Goal: Information Seeking & Learning: Find specific fact

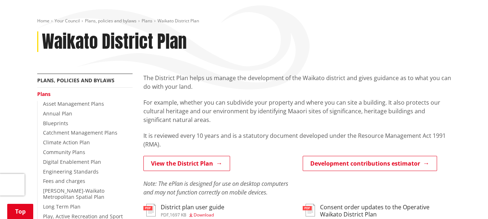
scroll to position [181, 0]
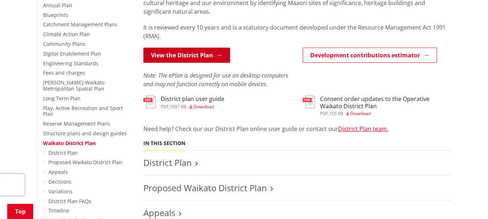
click at [182, 57] on link "View the District Plan" at bounding box center [186, 55] width 87 height 15
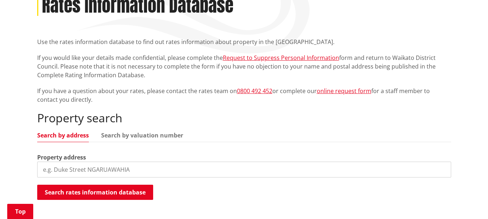
scroll to position [144, 0]
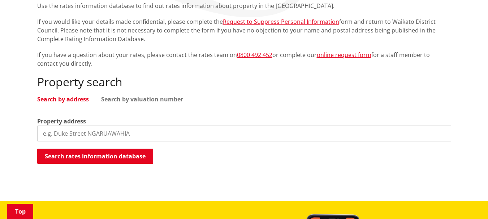
click at [66, 134] on input "search" at bounding box center [244, 134] width 414 height 16
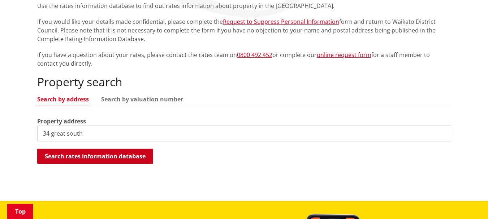
type input "34 great south"
click at [91, 155] on button "Search rates information database" at bounding box center [95, 156] width 116 height 15
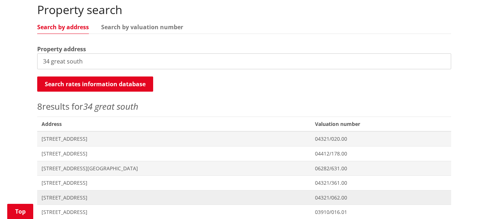
scroll to position [253, 0]
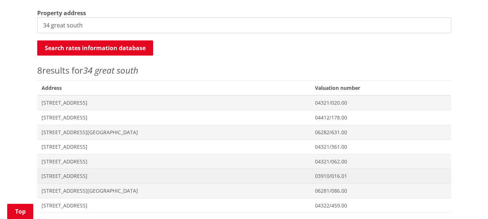
click at [92, 178] on span "34 Great South Road POKENO" at bounding box center [174, 176] width 265 height 7
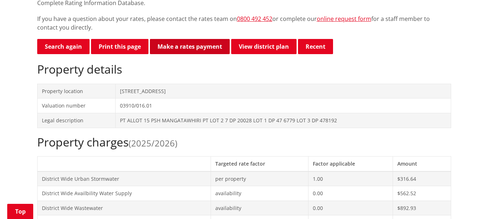
scroll to position [144, 0]
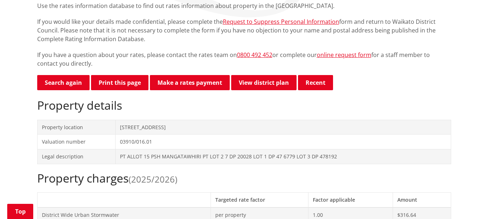
drag, startPoint x: 199, startPoint y: 130, endPoint x: 36, endPoint y: 121, distance: 163.4
click at [148, 128] on td "34 Great South Road POKENO" at bounding box center [283, 127] width 335 height 15
click at [148, 128] on td "[STREET_ADDRESS]" at bounding box center [283, 127] width 335 height 15
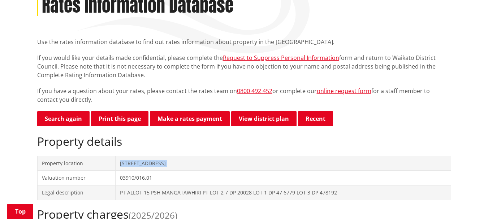
scroll to position [181, 0]
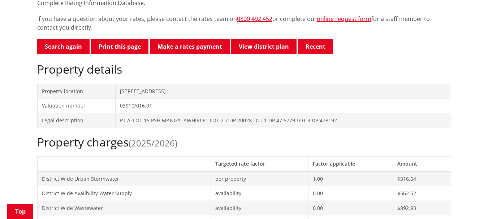
click at [187, 99] on td "03910/016.01" at bounding box center [283, 106] width 335 height 15
drag, startPoint x: 189, startPoint y: 90, endPoint x: 110, endPoint y: 80, distance: 79.4
click at [110, 80] on div "Property details Property location 34 Great South Road POKENO Valuation number …" at bounding box center [244, 94] width 414 height 65
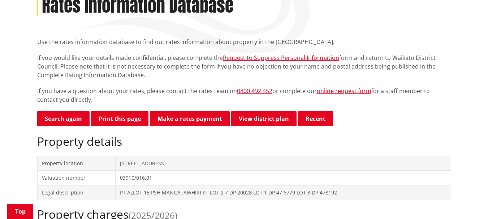
scroll to position [72, 0]
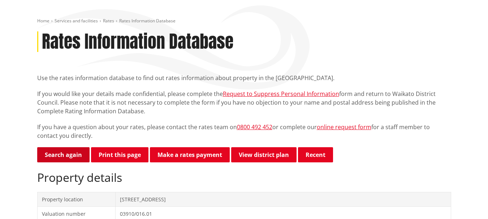
click at [68, 160] on link "Search again" at bounding box center [63, 154] width 52 height 15
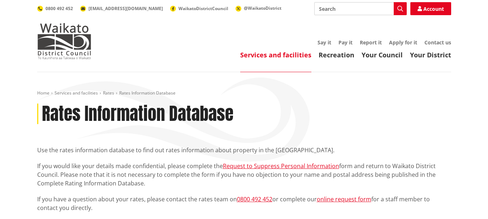
scroll to position [72, 0]
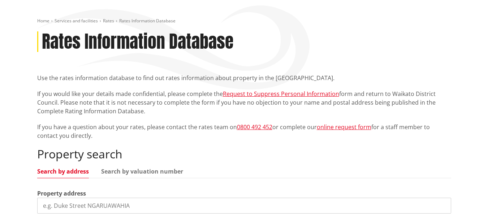
click at [91, 204] on input "search" at bounding box center [244, 206] width 414 height 16
type input "1"
type input "3"
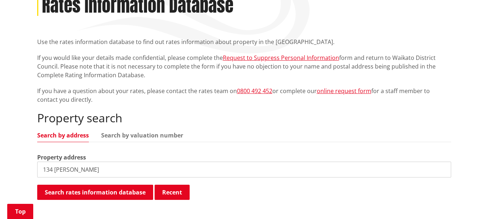
scroll to position [144, 0]
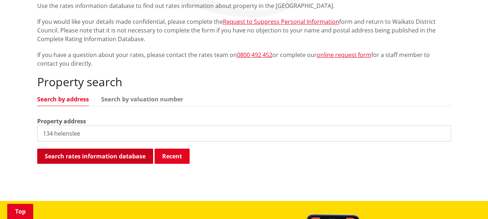
type input "134 helenslee"
click at [104, 160] on button "Search rates information database" at bounding box center [95, 156] width 116 height 15
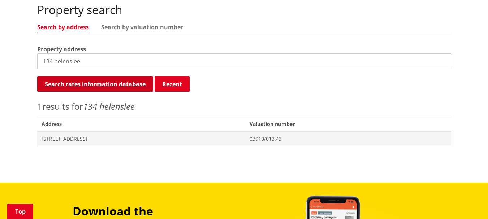
scroll to position [253, 0]
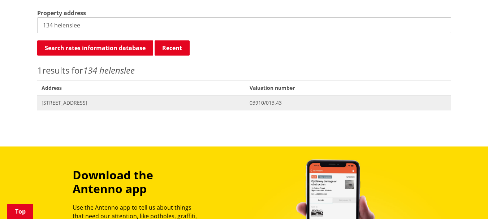
click at [75, 106] on span "134 Helenslee Road POKENO" at bounding box center [142, 102] width 200 height 7
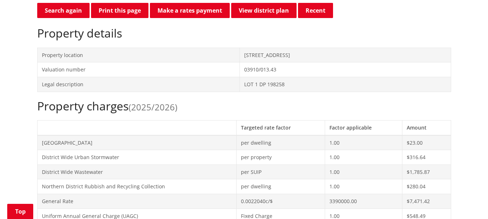
scroll to position [181, 0]
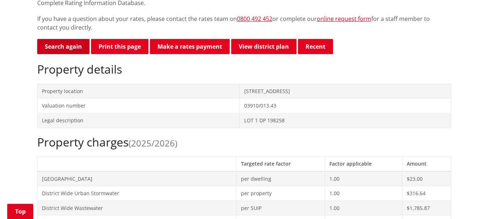
click at [70, 52] on link "Search again" at bounding box center [63, 46] width 52 height 15
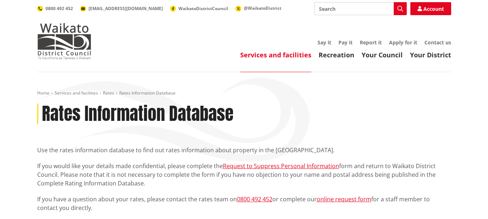
scroll to position [108, 0]
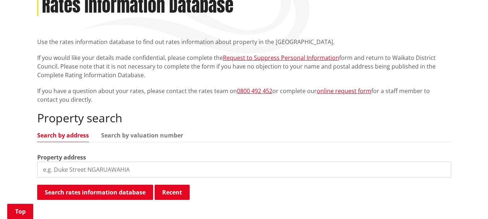
click at [86, 168] on input "search" at bounding box center [244, 170] width 414 height 16
type input "10 springburn"
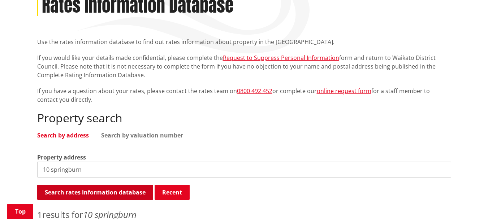
scroll to position [217, 0]
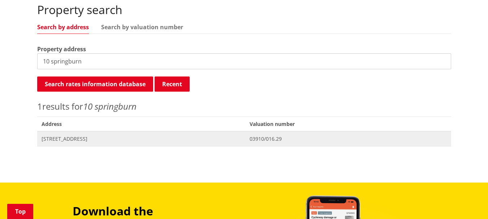
click at [102, 140] on span "[STREET_ADDRESS]" at bounding box center [142, 138] width 200 height 7
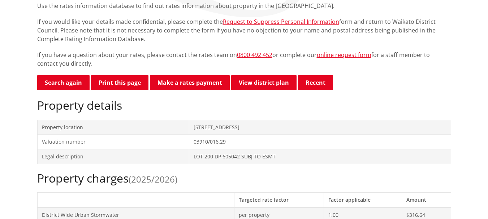
scroll to position [36, 0]
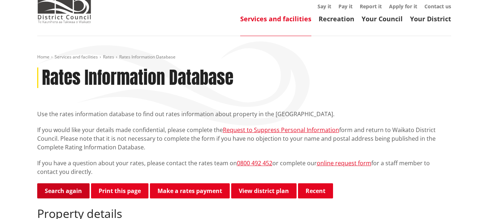
click at [80, 190] on link "Search again" at bounding box center [63, 190] width 52 height 15
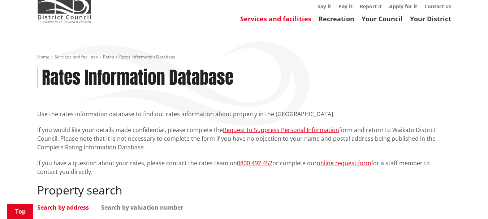
scroll to position [144, 0]
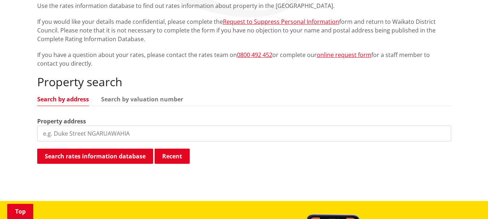
click at [73, 135] on input "search" at bounding box center [244, 134] width 414 height 16
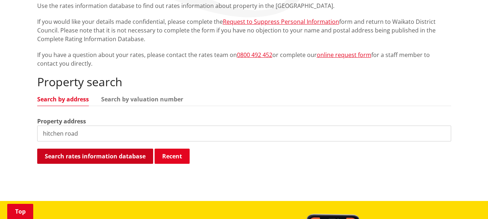
click at [113, 160] on button "Search rates information database" at bounding box center [95, 156] width 116 height 15
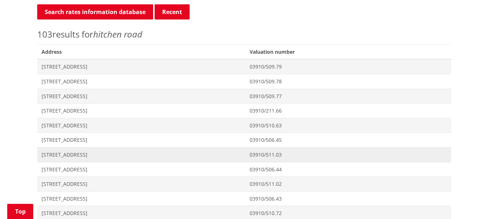
scroll to position [181, 0]
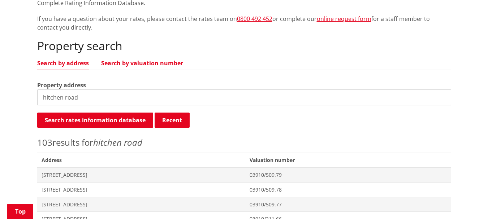
click at [132, 64] on link "Search by valuation number" at bounding box center [142, 63] width 82 height 6
click at [78, 91] on input "hitchen road" at bounding box center [244, 98] width 414 height 16
drag, startPoint x: 87, startPoint y: 101, endPoint x: 22, endPoint y: 88, distance: 65.9
click at [55, 97] on input "3910/51084" at bounding box center [244, 98] width 414 height 16
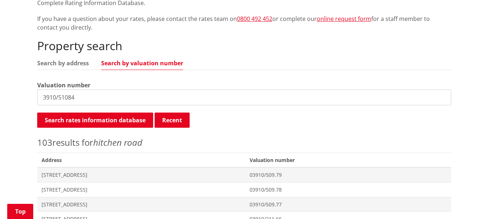
click at [41, 97] on input "3910/51084" at bounding box center [244, 98] width 414 height 16
click at [73, 98] on input "03910/51084" at bounding box center [244, 98] width 414 height 16
type input "03910/510.84"
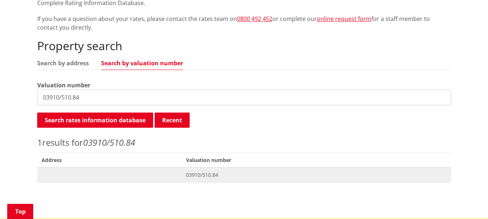
click at [207, 178] on span "03910/510.84" at bounding box center [316, 175] width 261 height 7
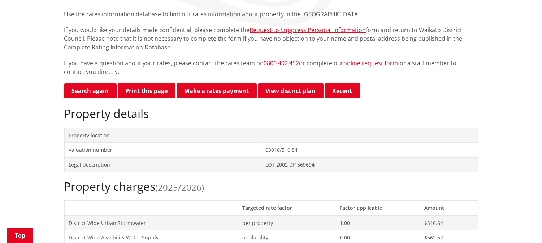
scroll to position [96, 0]
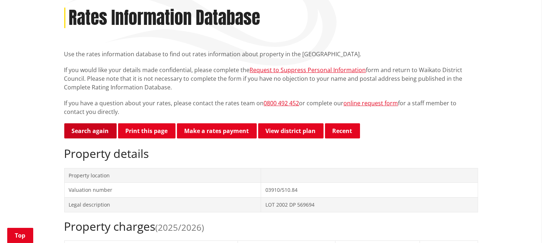
click at [91, 127] on link "Search again" at bounding box center [90, 130] width 52 height 15
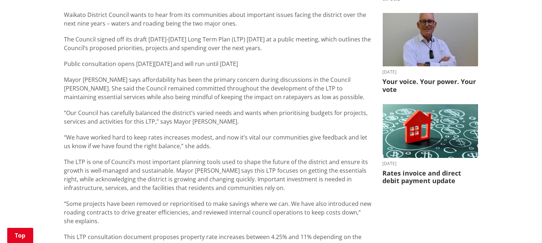
scroll to position [240, 0]
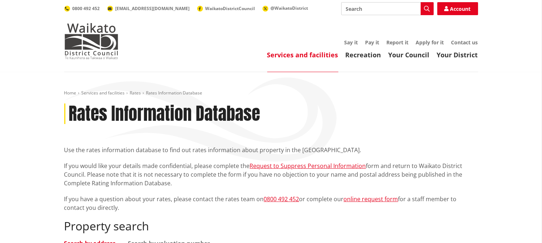
scroll to position [80, 0]
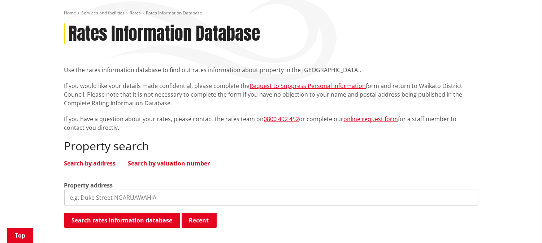
click at [154, 161] on link "Search by valuation number" at bounding box center [169, 164] width 82 height 6
click at [152, 197] on input "search" at bounding box center [271, 198] width 414 height 16
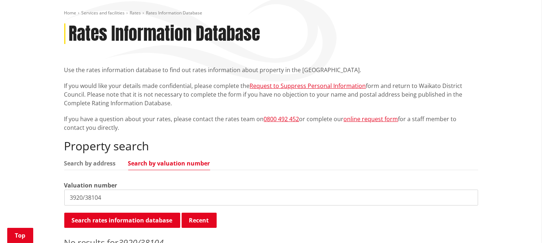
scroll to position [160, 0]
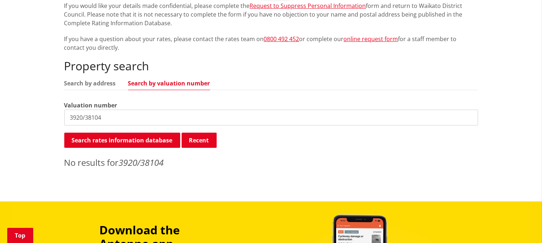
click at [69, 115] on input "3920/38104" at bounding box center [271, 118] width 414 height 16
click at [88, 117] on input "03920/38104" at bounding box center [271, 118] width 414 height 16
type input "0392038104"
click at [113, 83] on link "Search by address" at bounding box center [90, 84] width 52 height 6
drag, startPoint x: 145, startPoint y: 84, endPoint x: 165, endPoint y: 106, distance: 29.9
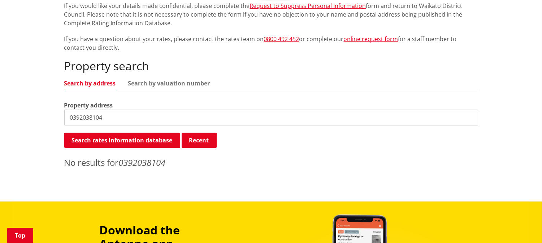
click at [146, 84] on link "Search by valuation number" at bounding box center [169, 84] width 82 height 6
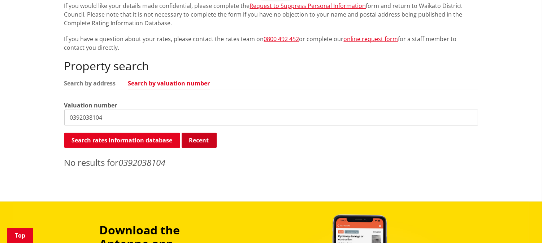
click at [190, 142] on button "Recent" at bounding box center [199, 140] width 35 height 15
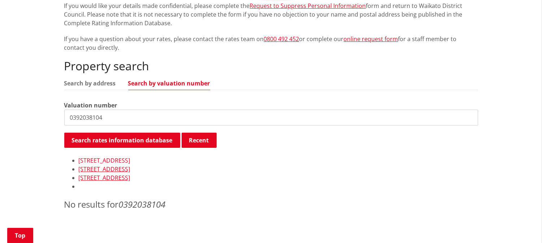
scroll to position [200, 0]
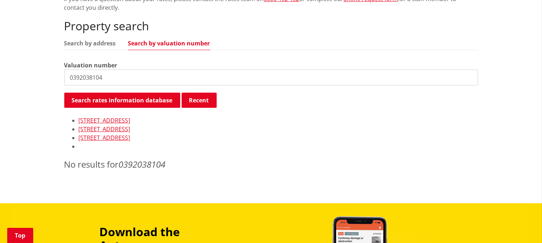
drag, startPoint x: 115, startPoint y: 81, endPoint x: 59, endPoint y: 71, distance: 56.4
click at [59, 71] on div "Home Services and facilities Rates Rates Information Database Rates Information…" at bounding box center [271, 32] width 425 height 285
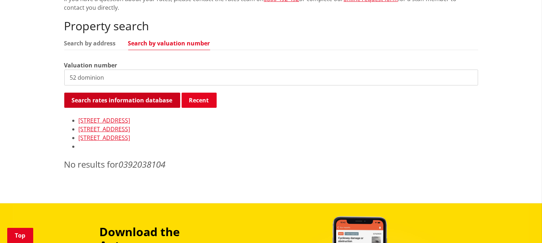
type input "52 dominion"
click at [136, 103] on button "Search rates information database" at bounding box center [122, 100] width 116 height 15
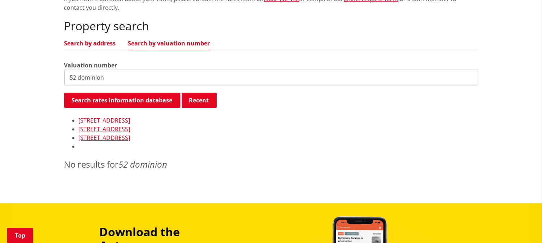
click at [93, 41] on link "Search by address" at bounding box center [90, 43] width 52 height 6
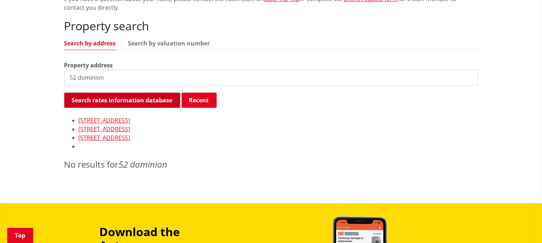
click at [110, 97] on button "Search rates information database" at bounding box center [122, 100] width 116 height 15
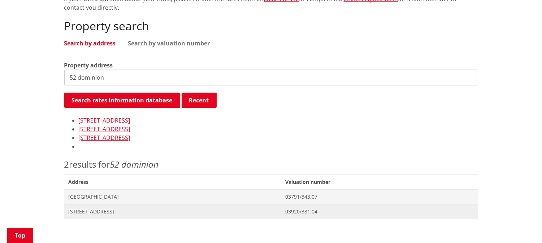
click at [121, 210] on span "[STREET_ADDRESS]" at bounding box center [173, 211] width 208 height 7
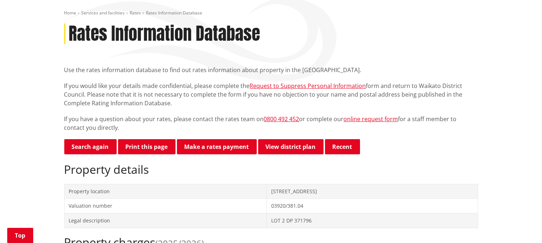
scroll to position [40, 0]
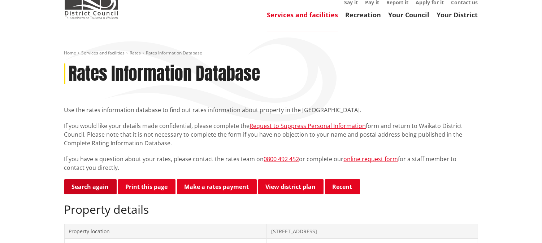
click at [90, 188] on link "Search again" at bounding box center [90, 186] width 52 height 15
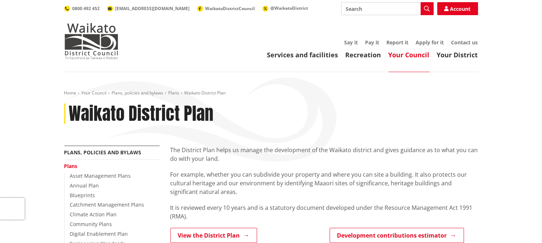
scroll to position [40, 0]
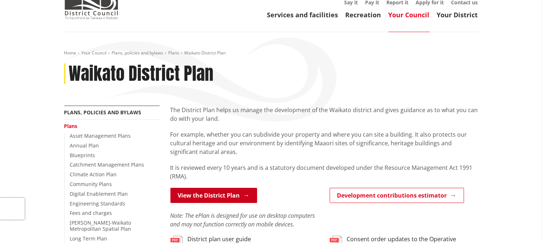
click at [196, 200] on link "View the District Plan" at bounding box center [213, 195] width 87 height 15
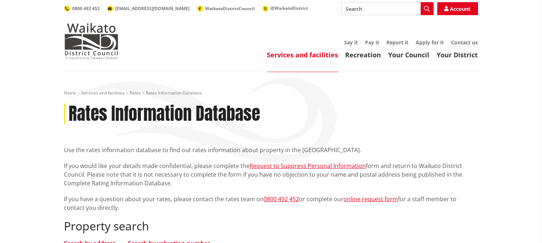
scroll to position [80, 0]
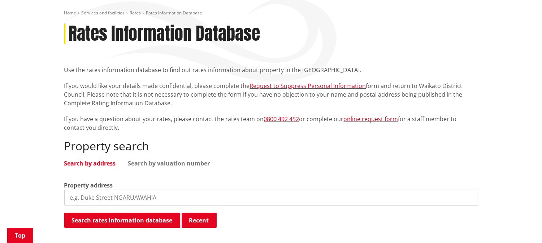
click at [106, 196] on input "search" at bounding box center [271, 198] width 414 height 16
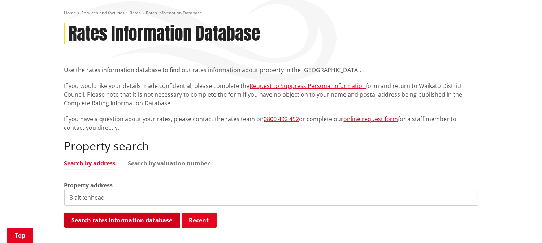
type input "3 aitkenhead"
click at [171, 221] on button "Search rates information database" at bounding box center [122, 220] width 116 height 15
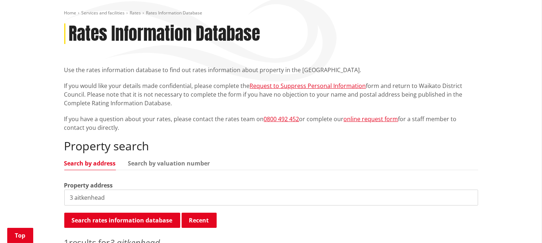
scroll to position [160, 0]
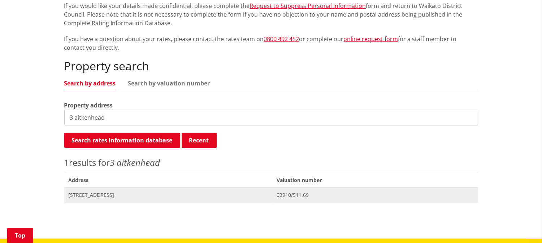
click at [128, 197] on span "[STREET_ADDRESS]" at bounding box center [169, 195] width 200 height 7
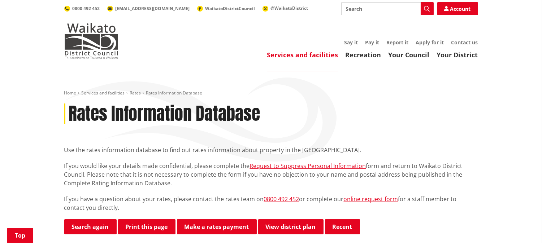
scroll to position [80, 0]
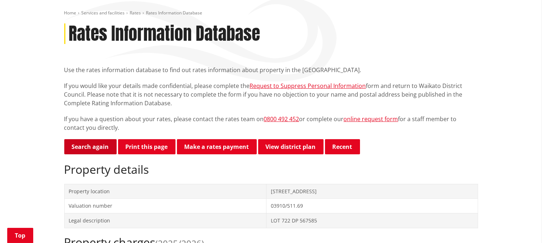
click at [92, 142] on link "Search again" at bounding box center [90, 146] width 52 height 15
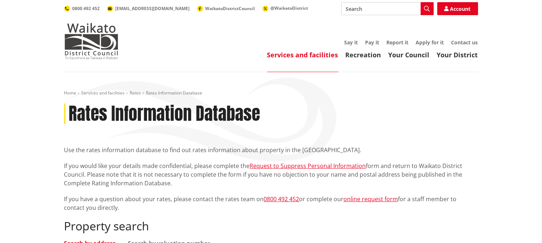
scroll to position [120, 0]
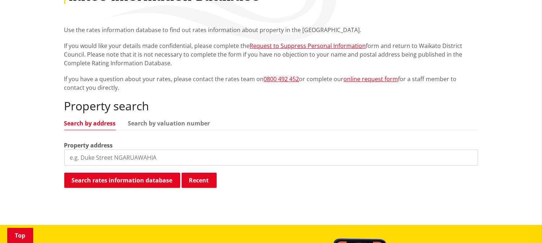
click at [99, 158] on input "search" at bounding box center [271, 158] width 414 height 16
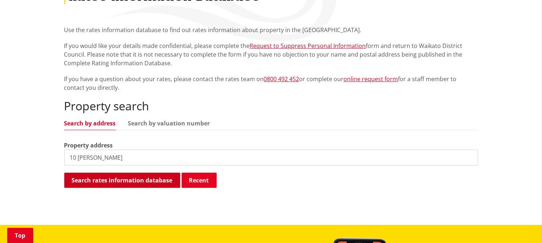
type input "10 mark ball"
click at [122, 179] on button "Search rates information database" at bounding box center [122, 180] width 116 height 15
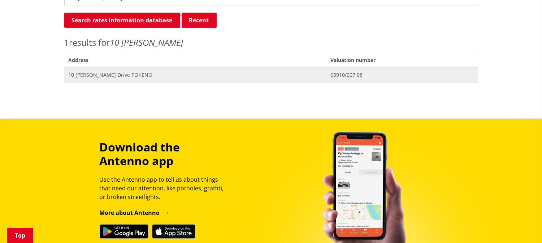
scroll to position [240, 0]
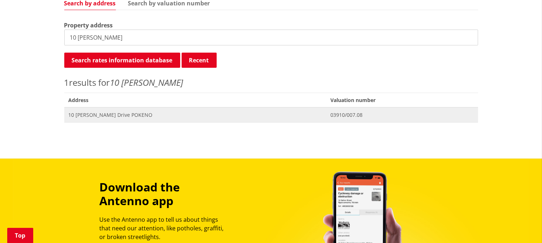
click at [114, 112] on span "10 [PERSON_NAME] Drive POKENO" at bounding box center [195, 115] width 253 height 7
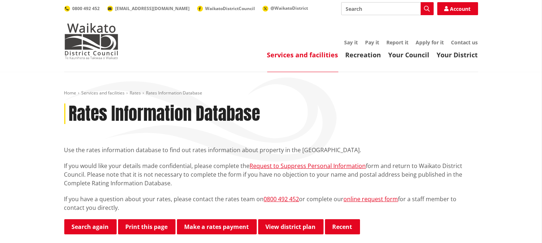
scroll to position [80, 0]
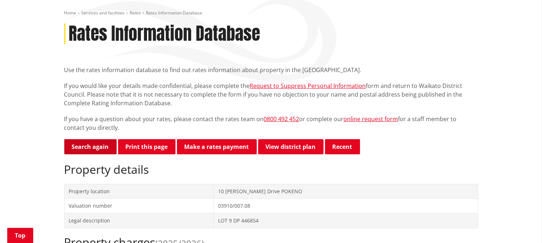
click at [109, 149] on link "Search again" at bounding box center [90, 146] width 52 height 15
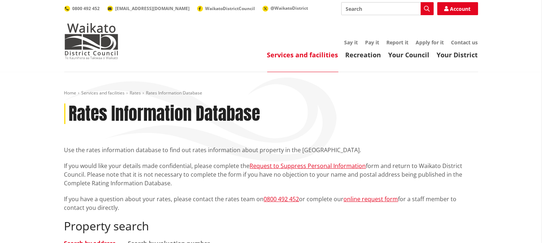
scroll to position [80, 0]
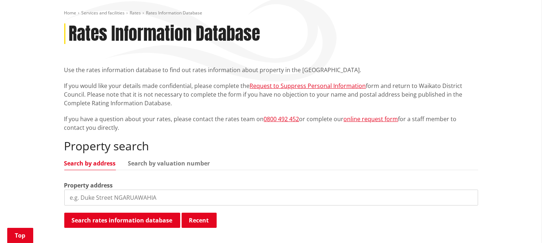
click at [148, 193] on input "search" at bounding box center [271, 198] width 414 height 16
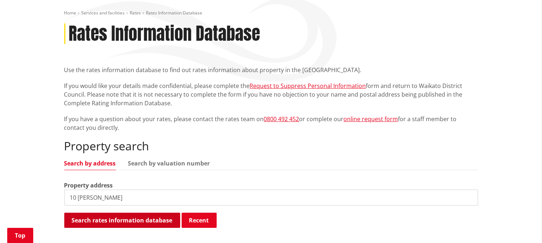
type input "10 theobald"
click at [118, 225] on button "Search rates information database" at bounding box center [122, 220] width 116 height 15
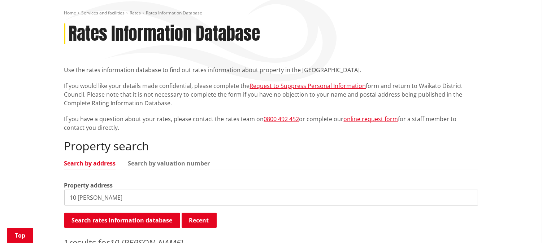
scroll to position [200, 0]
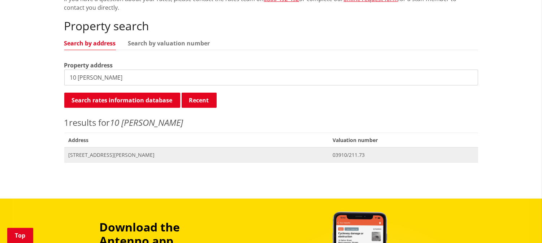
click at [112, 152] on span "[STREET_ADDRESS][PERSON_NAME]" at bounding box center [197, 155] width 256 height 7
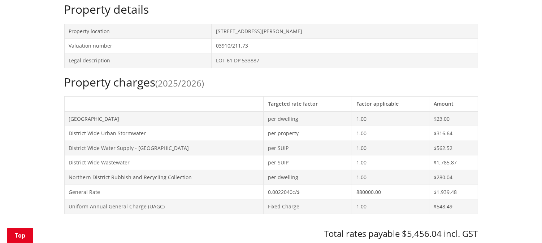
scroll to position [200, 0]
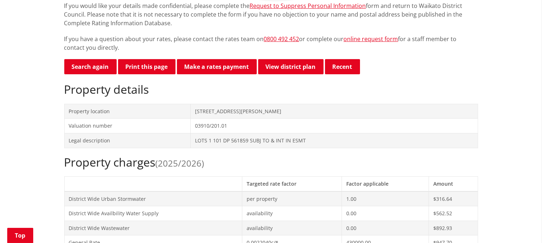
scroll to position [80, 0]
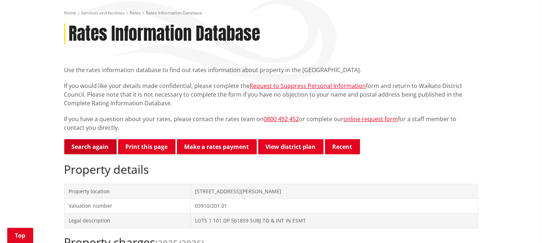
click at [87, 146] on link "Search again" at bounding box center [90, 146] width 52 height 15
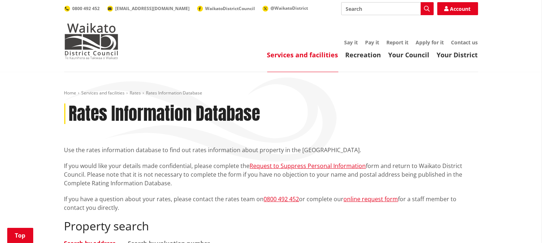
scroll to position [160, 0]
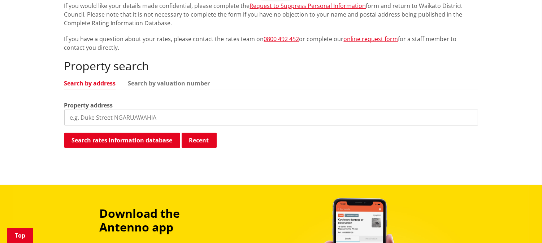
click at [114, 116] on input "search" at bounding box center [271, 118] width 414 height 16
type input "3 [PERSON_NAME]"
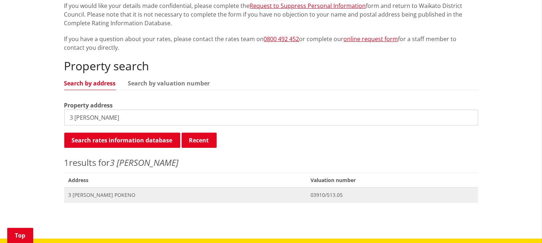
click at [124, 194] on span "3 [PERSON_NAME] POKENO" at bounding box center [185, 195] width 233 height 7
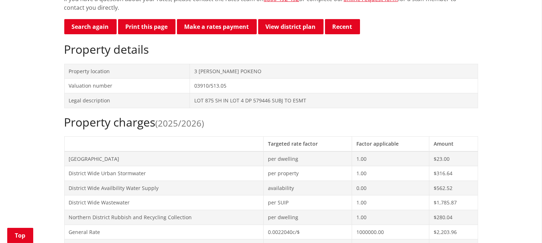
scroll to position [160, 0]
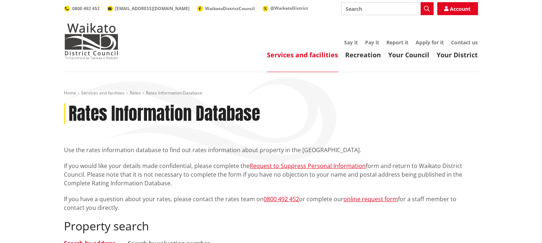
scroll to position [80, 0]
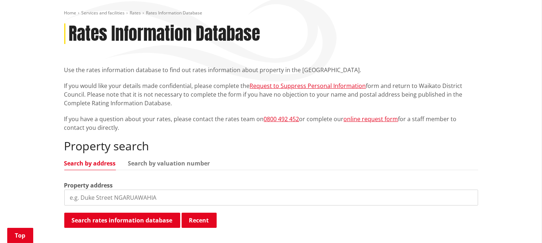
click at [123, 199] on input "search" at bounding box center [271, 198] width 414 height 16
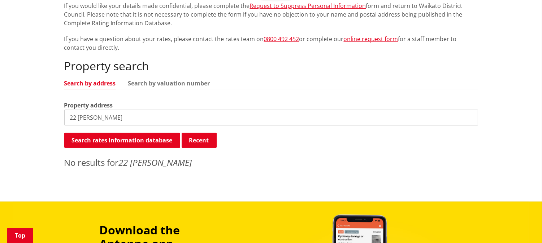
drag, startPoint x: 98, startPoint y: 114, endPoint x: 95, endPoint y: 119, distance: 6.3
click at [96, 114] on input "22 leatham" at bounding box center [271, 118] width 414 height 16
click at [92, 120] on input "22 leatham" at bounding box center [271, 118] width 414 height 16
type input "22 leathem"
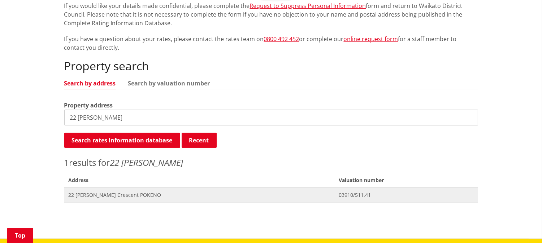
click at [118, 194] on span "22 Leathem Crescent POKENO" at bounding box center [200, 195] width 262 height 7
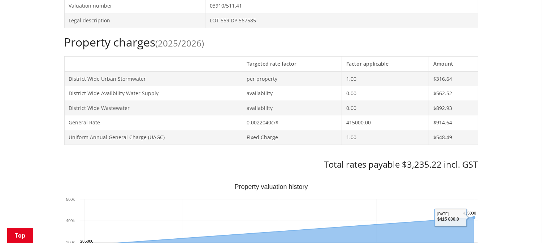
scroll to position [240, 0]
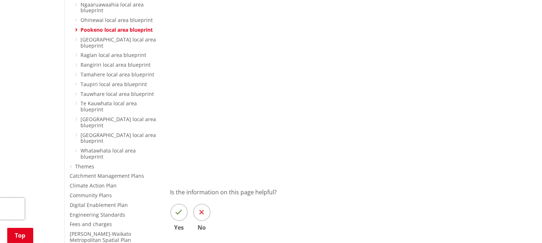
scroll to position [321, 0]
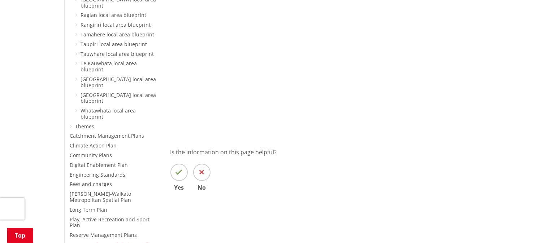
click at [139, 242] on link "Structure plans and design guides" at bounding box center [112, 245] width 84 height 7
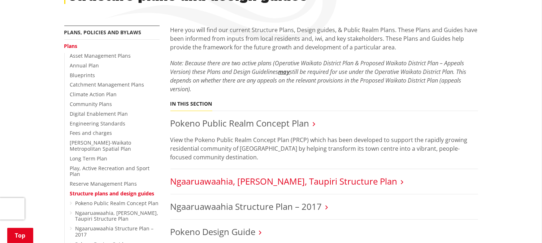
scroll to position [200, 0]
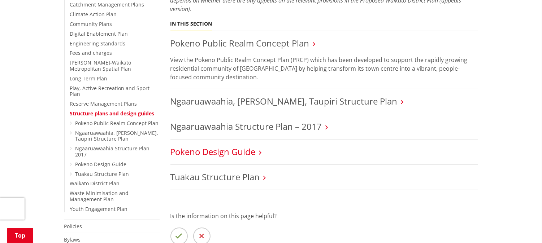
click at [225, 152] on link "Pokeno Design Guide" at bounding box center [212, 152] width 85 height 12
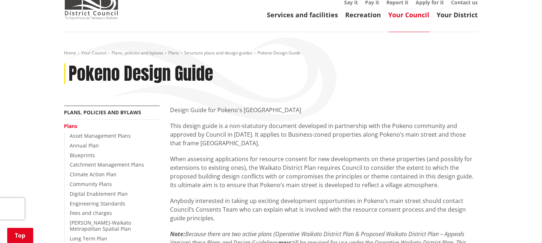
scroll to position [120, 0]
